Goal: Task Accomplishment & Management: Use online tool/utility

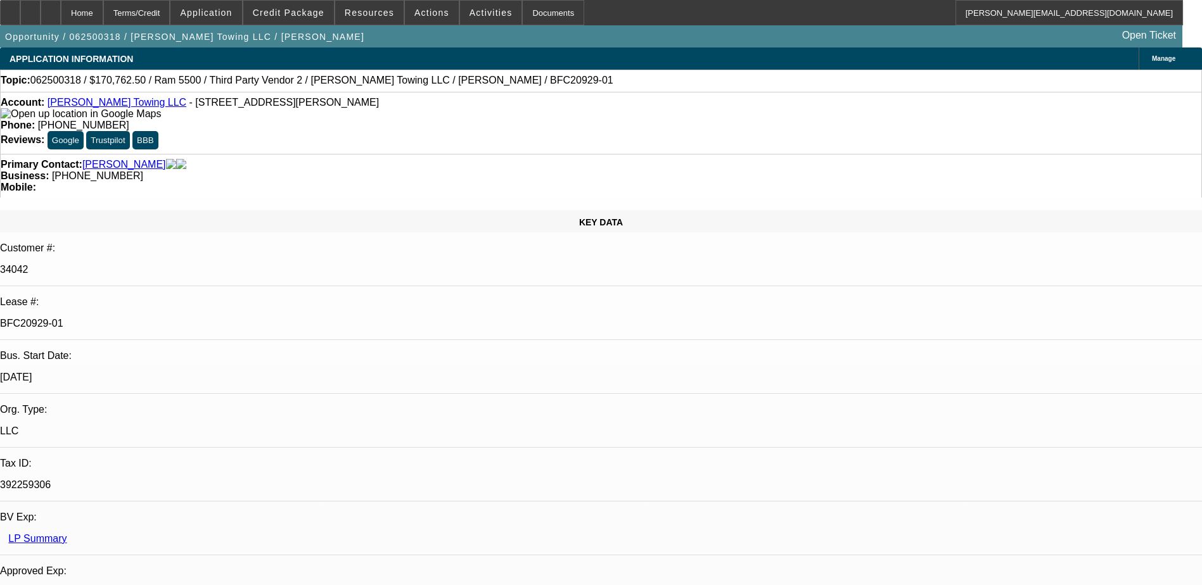
select select "0"
select select "2"
select select "0"
select select "6"
select select "0"
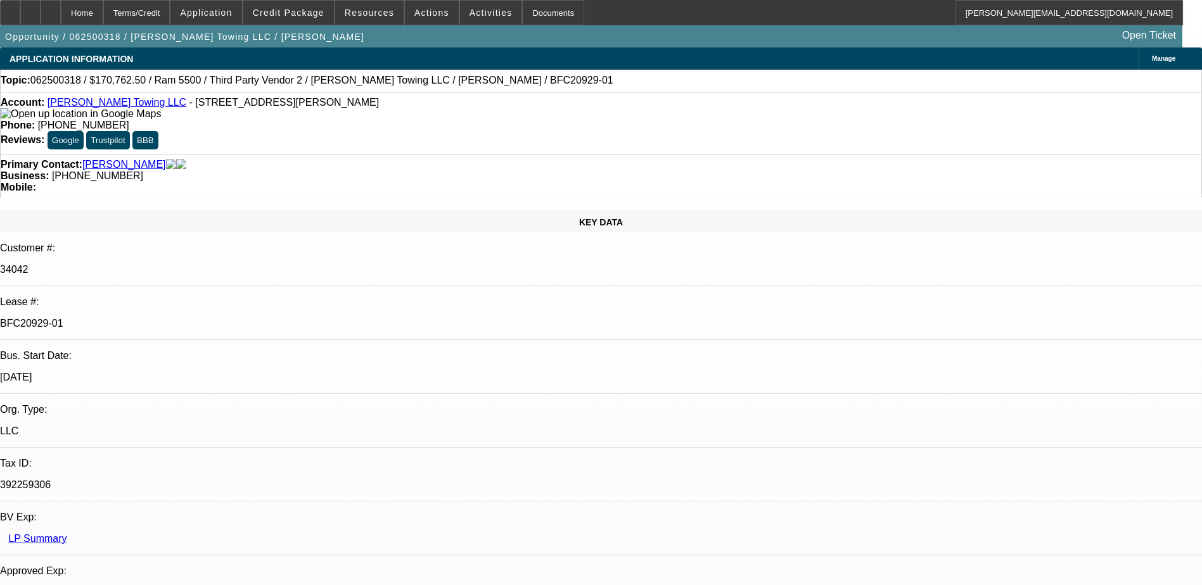
select select "2"
select select "0"
select select "6"
select select "0"
select select "2"
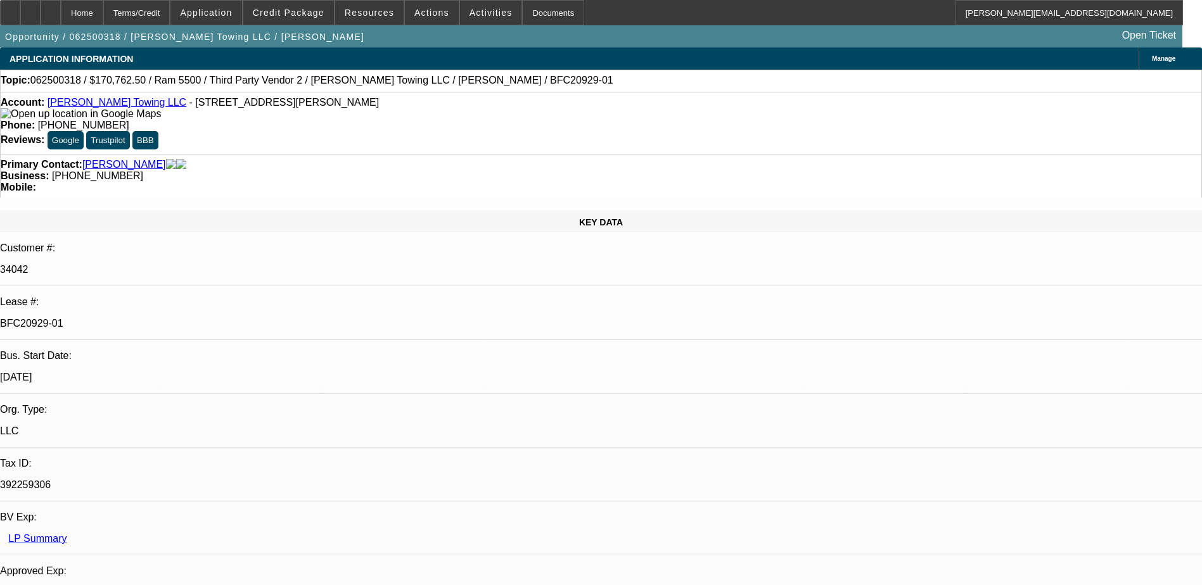
select select "0"
select select "6"
select select "0"
select select "2"
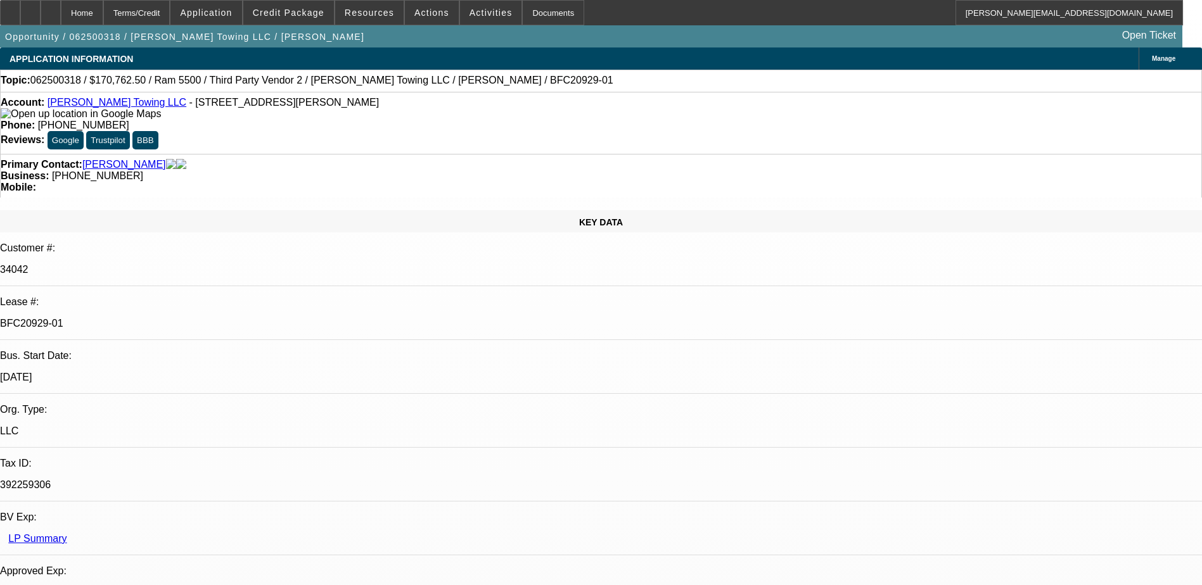
select select "0"
select select "6"
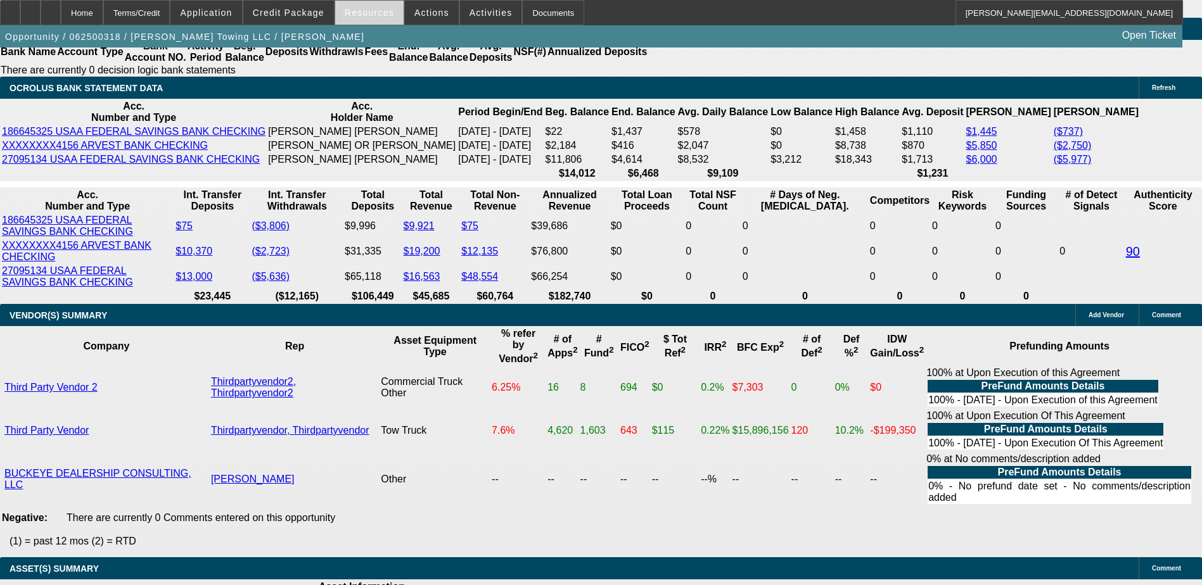
scroll to position [2524, 0]
